Goal: Task Accomplishment & Management: Manage account settings

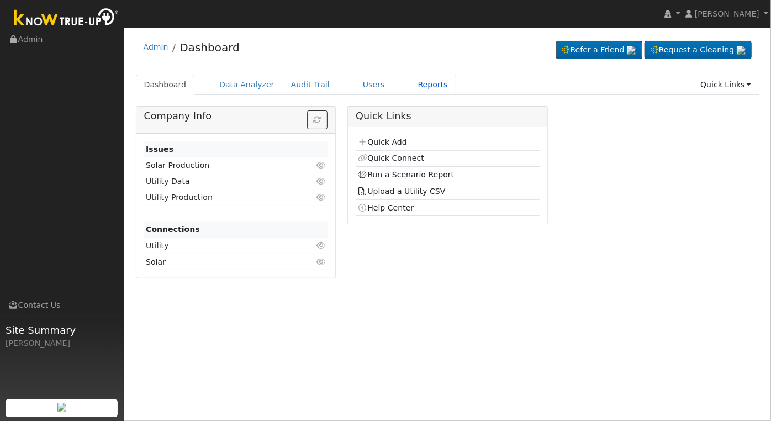
click at [414, 88] on link "Reports" at bounding box center [433, 85] width 46 height 20
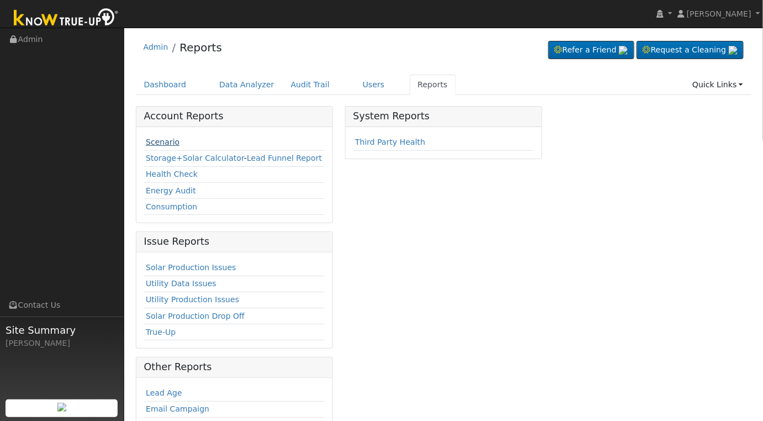
click at [163, 141] on link "Scenario" at bounding box center [163, 142] width 34 height 9
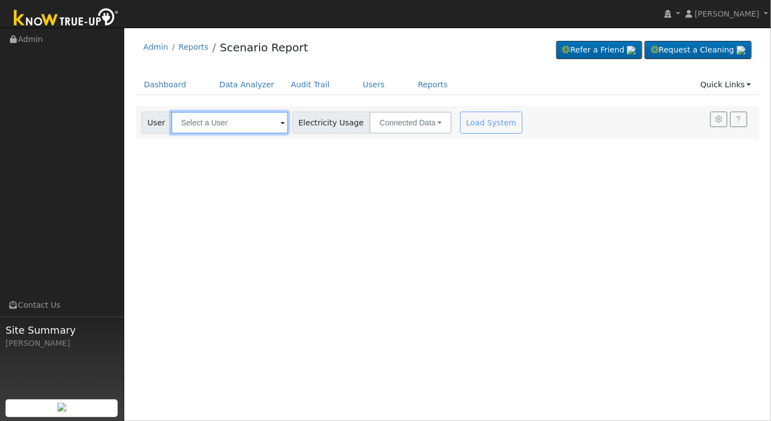
click at [194, 119] on input "text" at bounding box center [229, 123] width 117 height 22
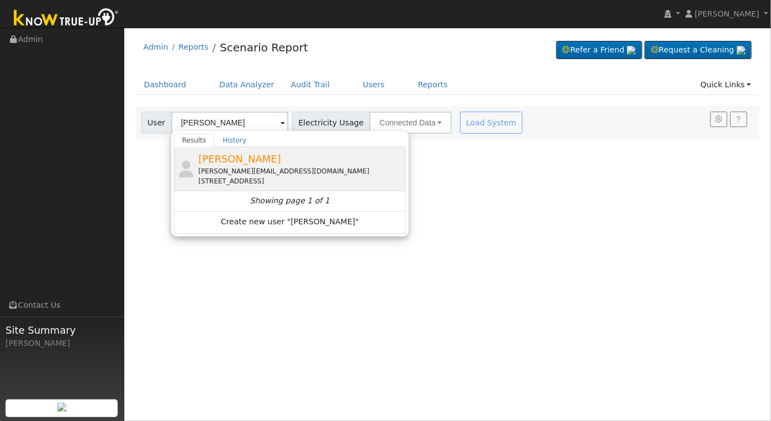
click at [252, 170] on div "toby@jcosteel.com" at bounding box center [300, 171] width 205 height 10
type input "TOBY PORTER"
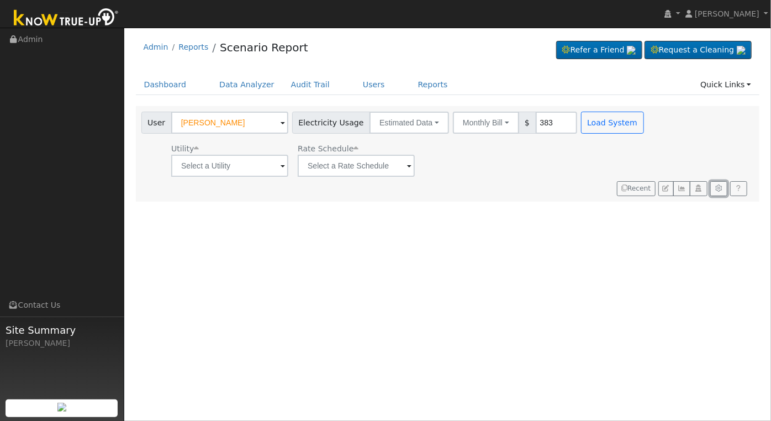
click at [724, 188] on button "button" at bounding box center [718, 188] width 17 height 15
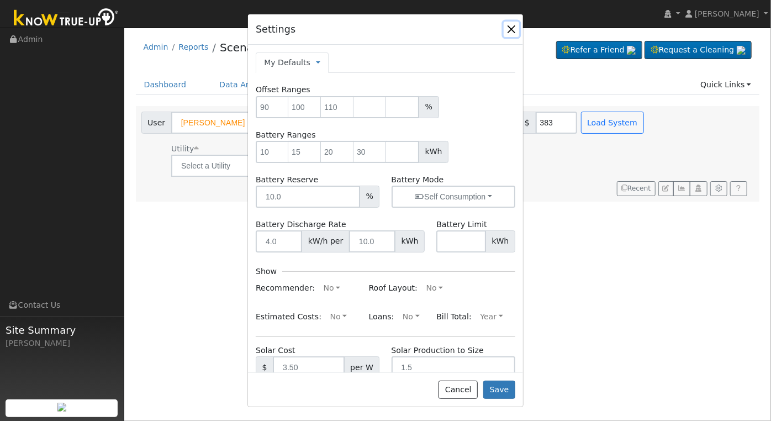
click at [512, 29] on button "button" at bounding box center [511, 29] width 15 height 15
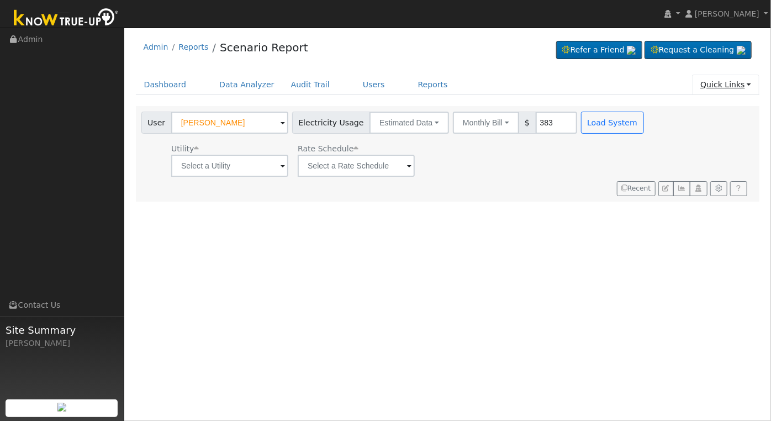
click at [744, 84] on link "Quick Links" at bounding box center [725, 85] width 67 height 20
click at [355, 87] on link "Users" at bounding box center [374, 85] width 39 height 20
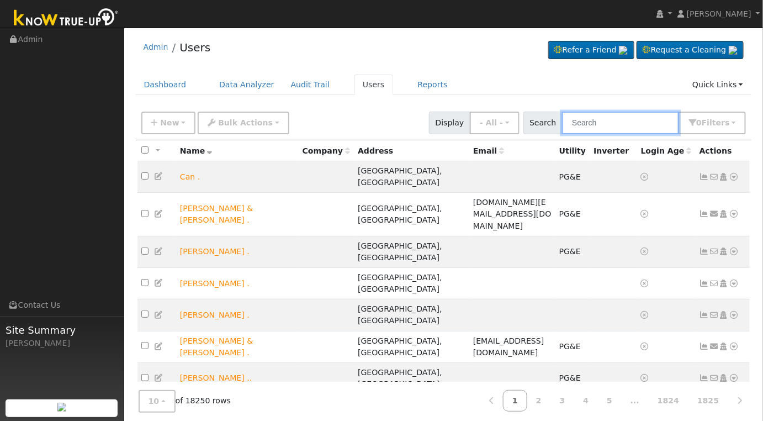
click at [595, 123] on input "text" at bounding box center [620, 123] width 117 height 23
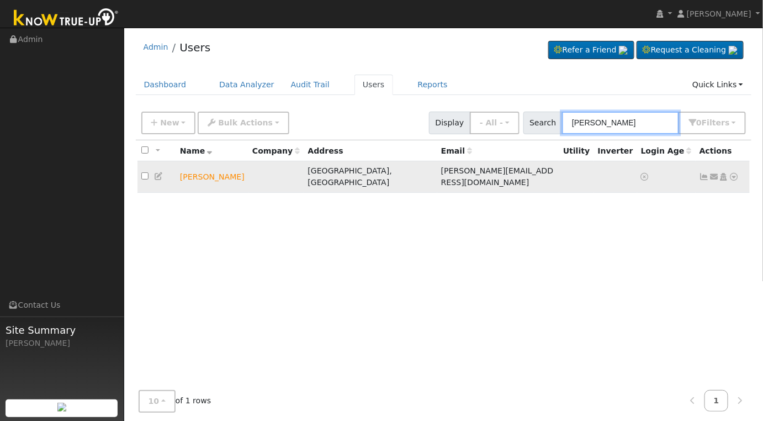
type input "toby porter"
click at [734, 173] on icon at bounding box center [735, 177] width 10 height 8
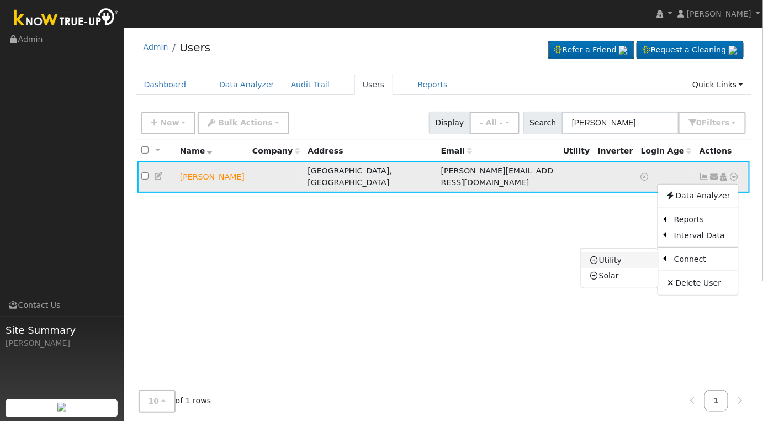
click at [613, 256] on link "Utility" at bounding box center [620, 259] width 77 height 15
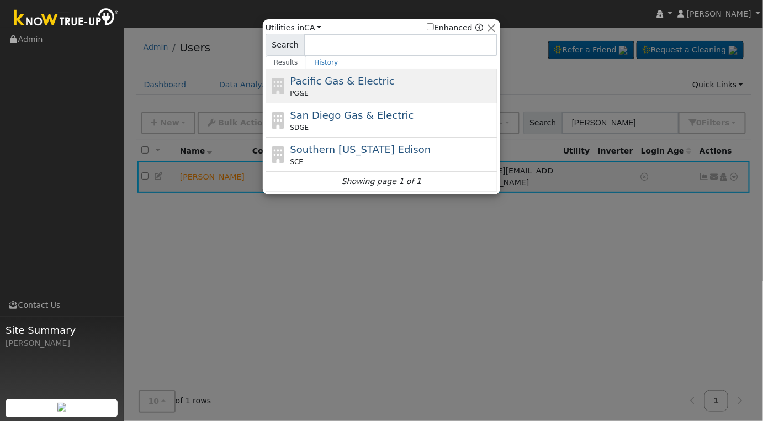
click at [321, 88] on div "Pacific Gas & Electric PG&E" at bounding box center [393, 85] width 205 height 25
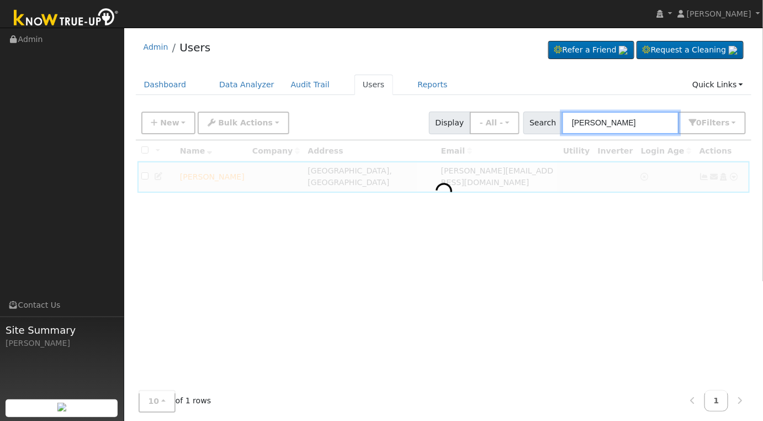
click at [632, 123] on input "toby porter" at bounding box center [620, 123] width 117 height 23
